Goal: Task Accomplishment & Management: Manage account settings

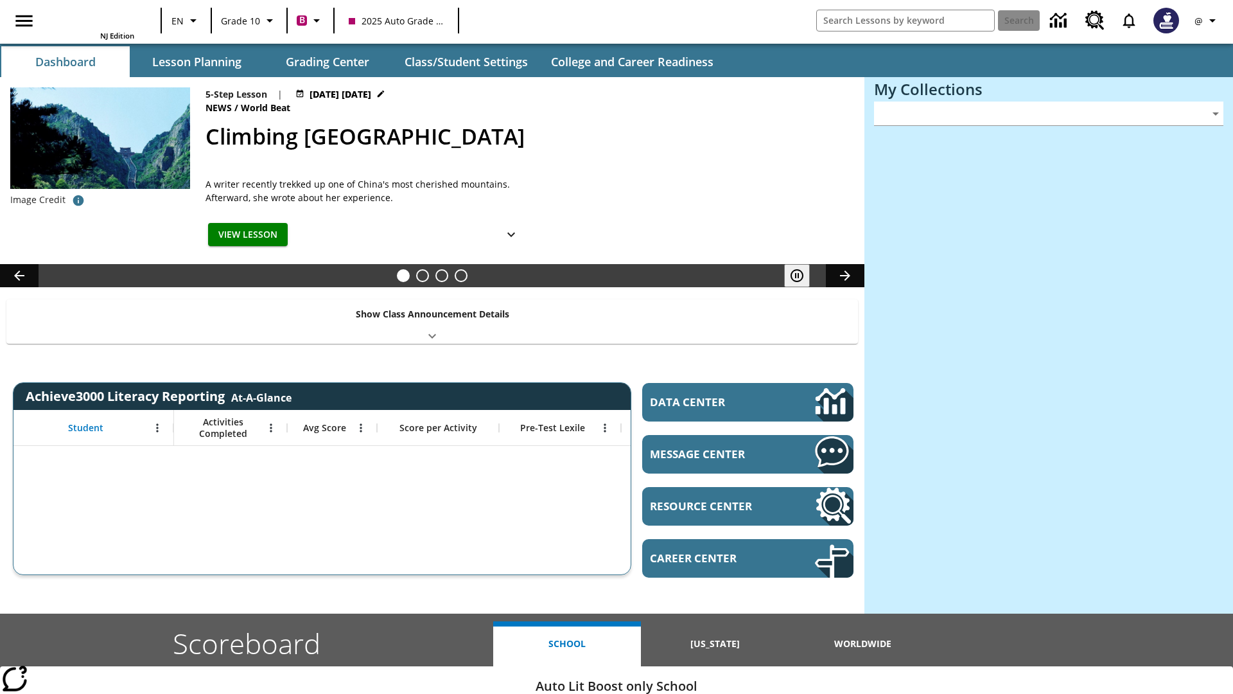
type input "-1"
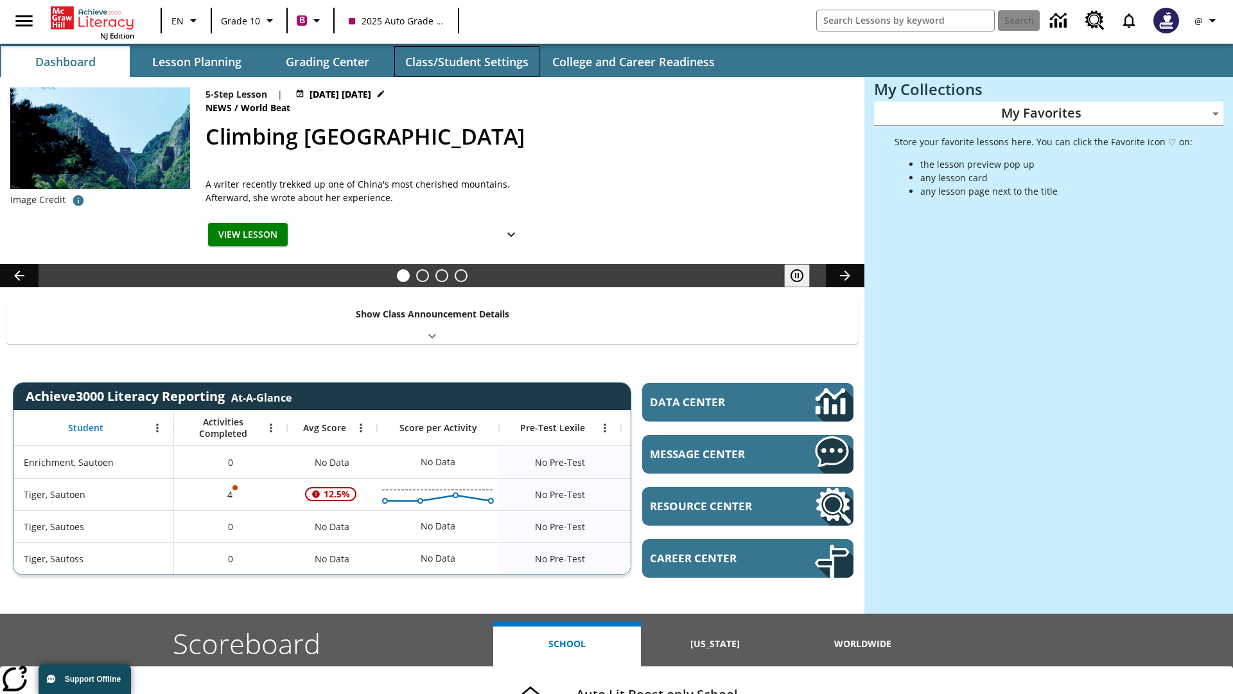
click at [466, 62] on button "Class/Student Settings" at bounding box center [466, 61] width 145 height 31
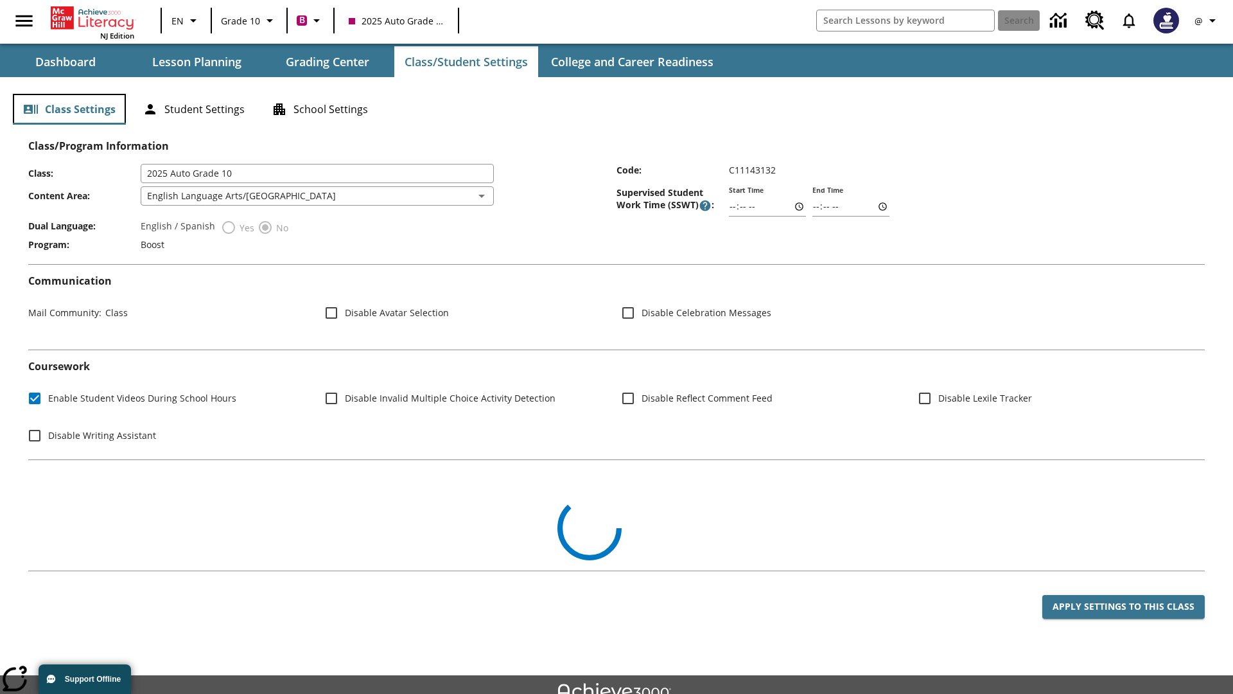
click at [69, 109] on button "Class Settings" at bounding box center [69, 109] width 113 height 31
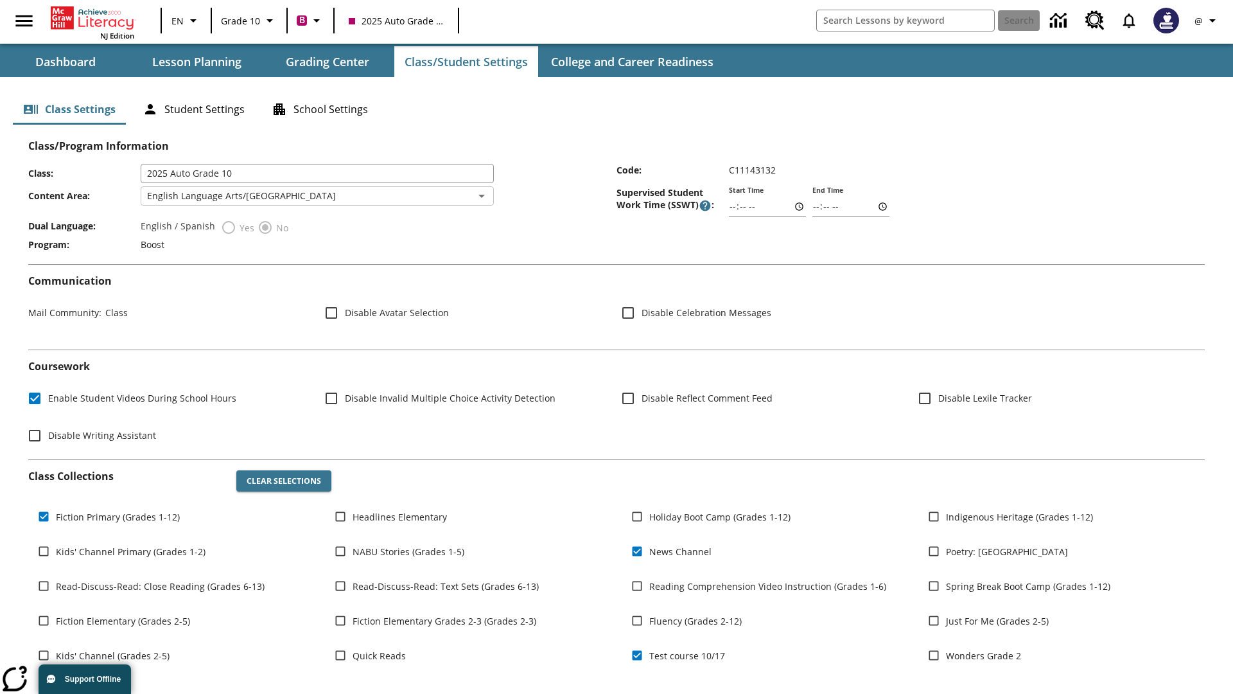
click at [317, 196] on body "Skip to main content NJ Edition EN Grade 10 B 2025 Auto Grade 10 Search 0 @ Das…" at bounding box center [616, 441] width 1233 height 882
